Goal: Information Seeking & Learning: Learn about a topic

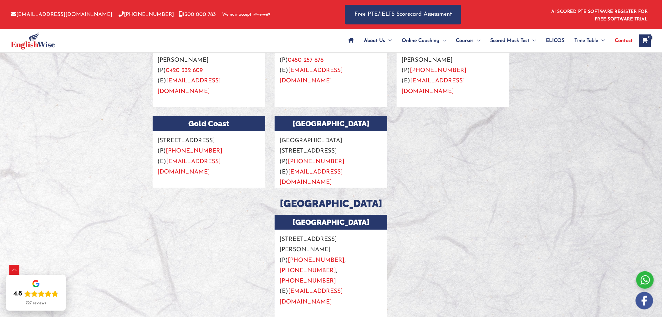
scroll to position [799, 0]
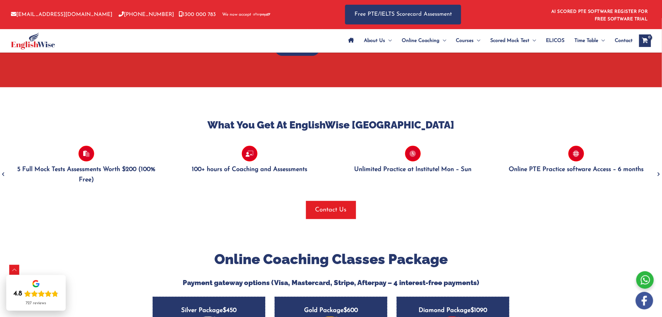
scroll to position [556, 0]
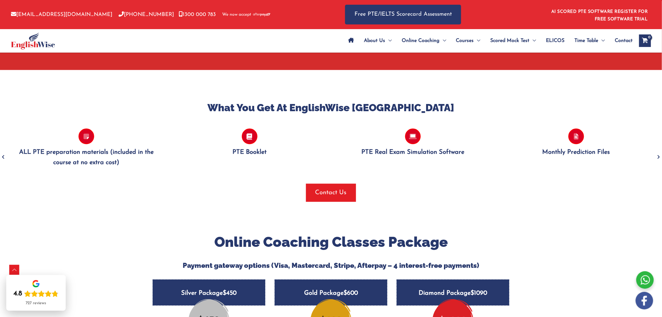
click at [2, 150] on icon "Previous" at bounding box center [3, 157] width 6 height 15
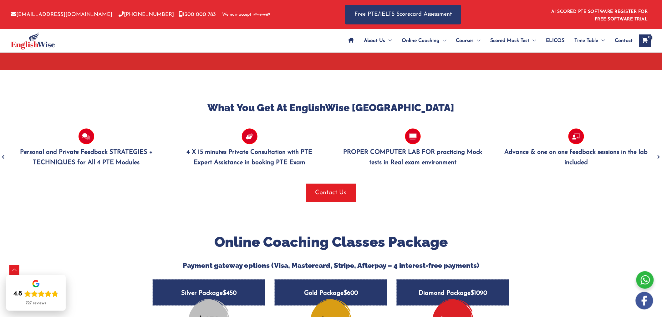
click at [656, 150] on icon "Next" at bounding box center [659, 157] width 6 height 15
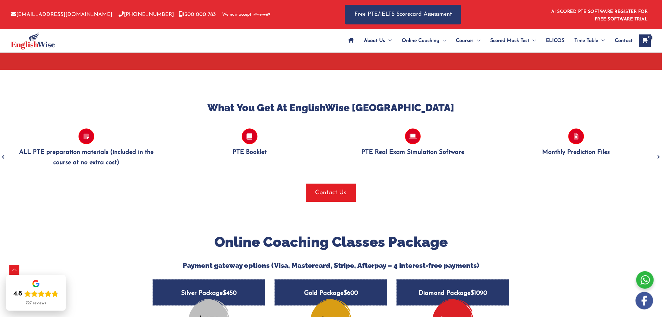
click at [5, 150] on icon "Previous" at bounding box center [3, 157] width 6 height 15
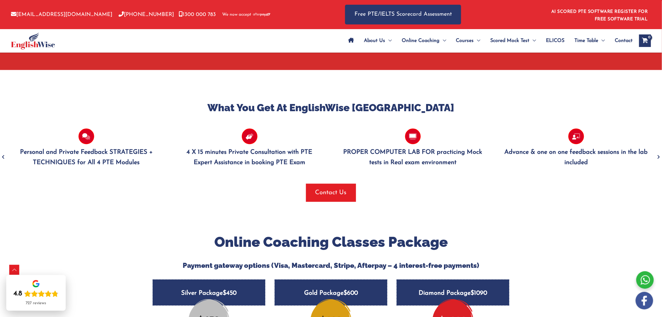
click at [5, 150] on icon "Previous" at bounding box center [3, 157] width 6 height 15
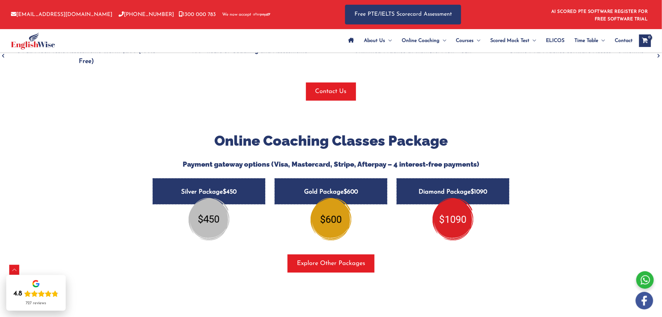
scroll to position [695, 0]
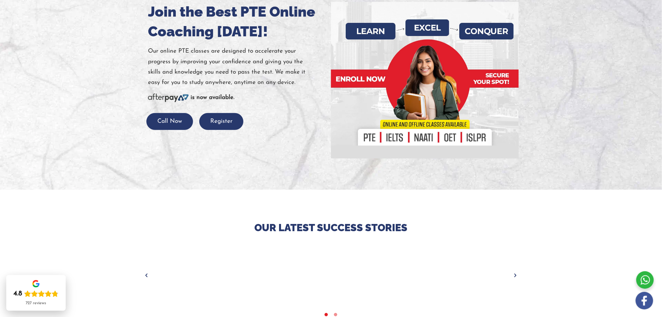
scroll to position [174, 0]
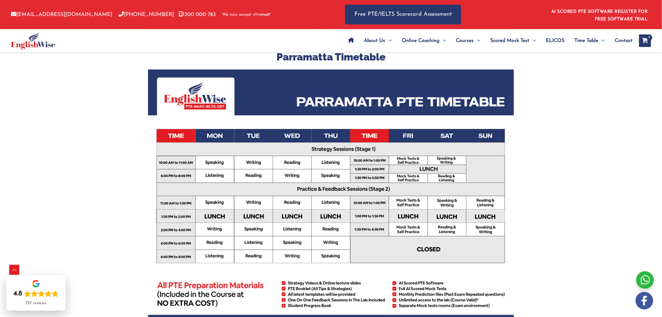
scroll to position [139, 0]
